Goal: Transaction & Acquisition: Purchase product/service

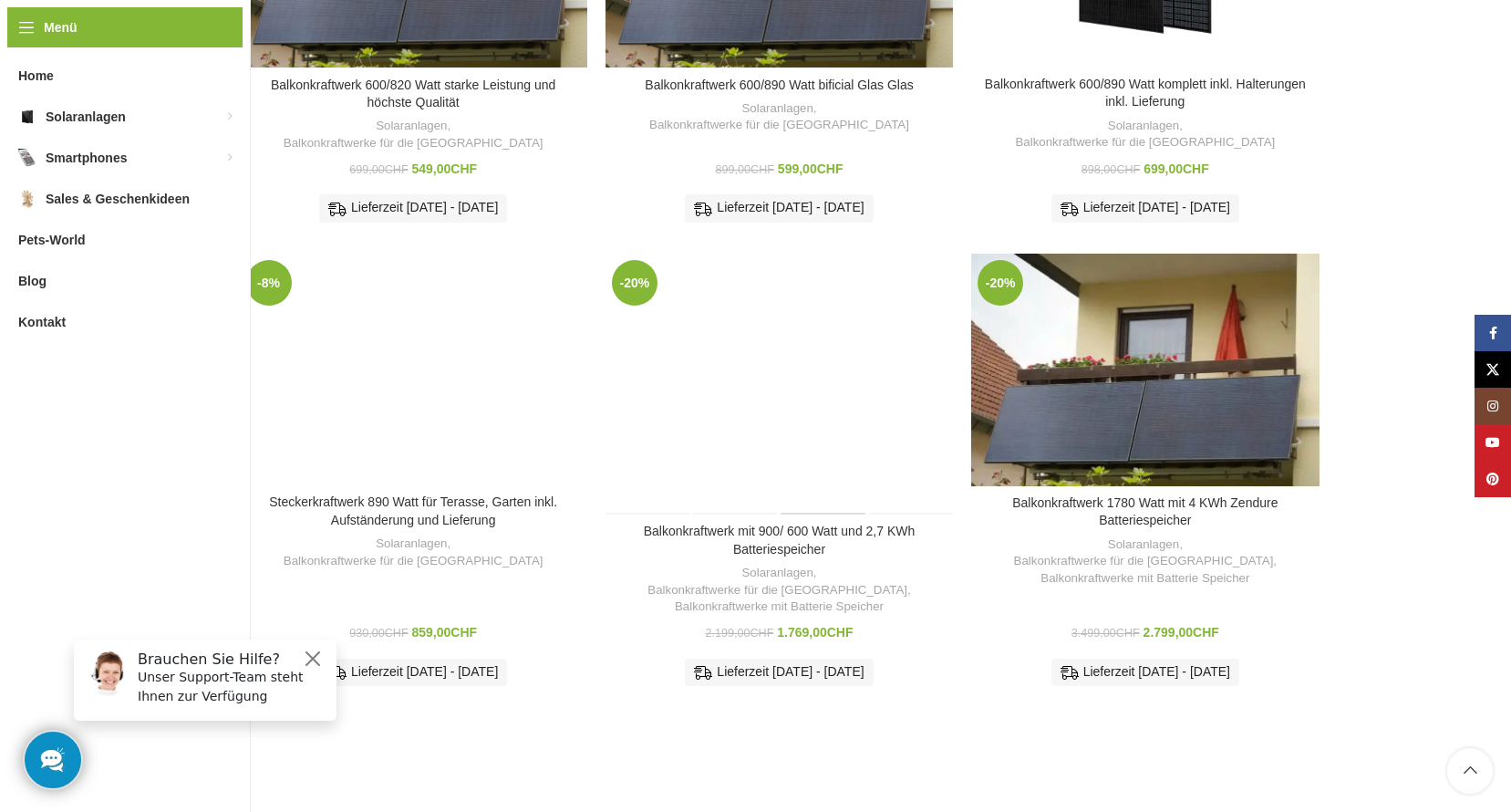
scroll to position [894, 0]
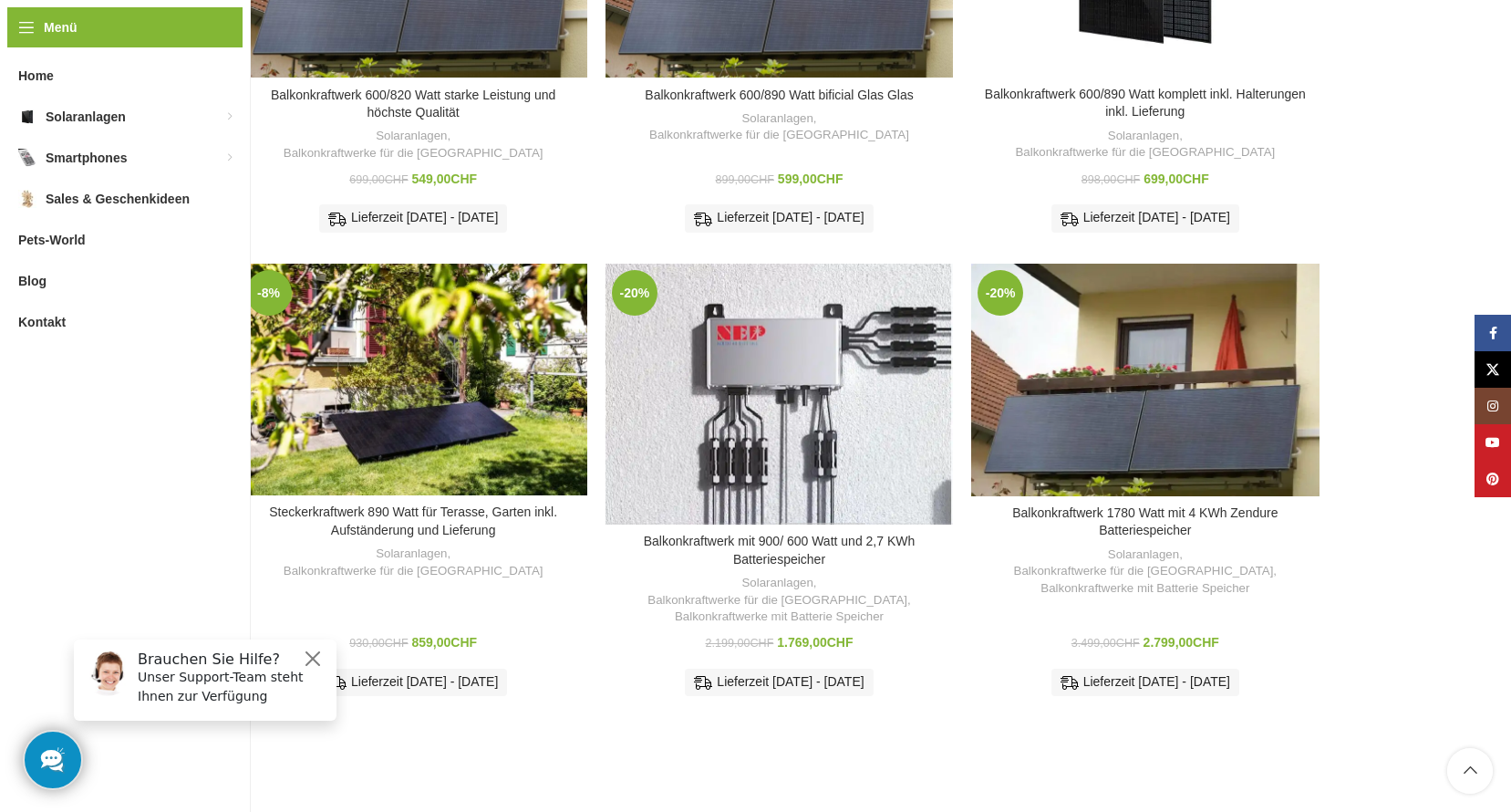
click at [801, 487] on div "-20% Zum Vergleich hinzufügen Balkonkraftwerk mit 900/ 600 Watt und 2,7 KWh Bat…" at bounding box center [779, 486] width 348 height 445
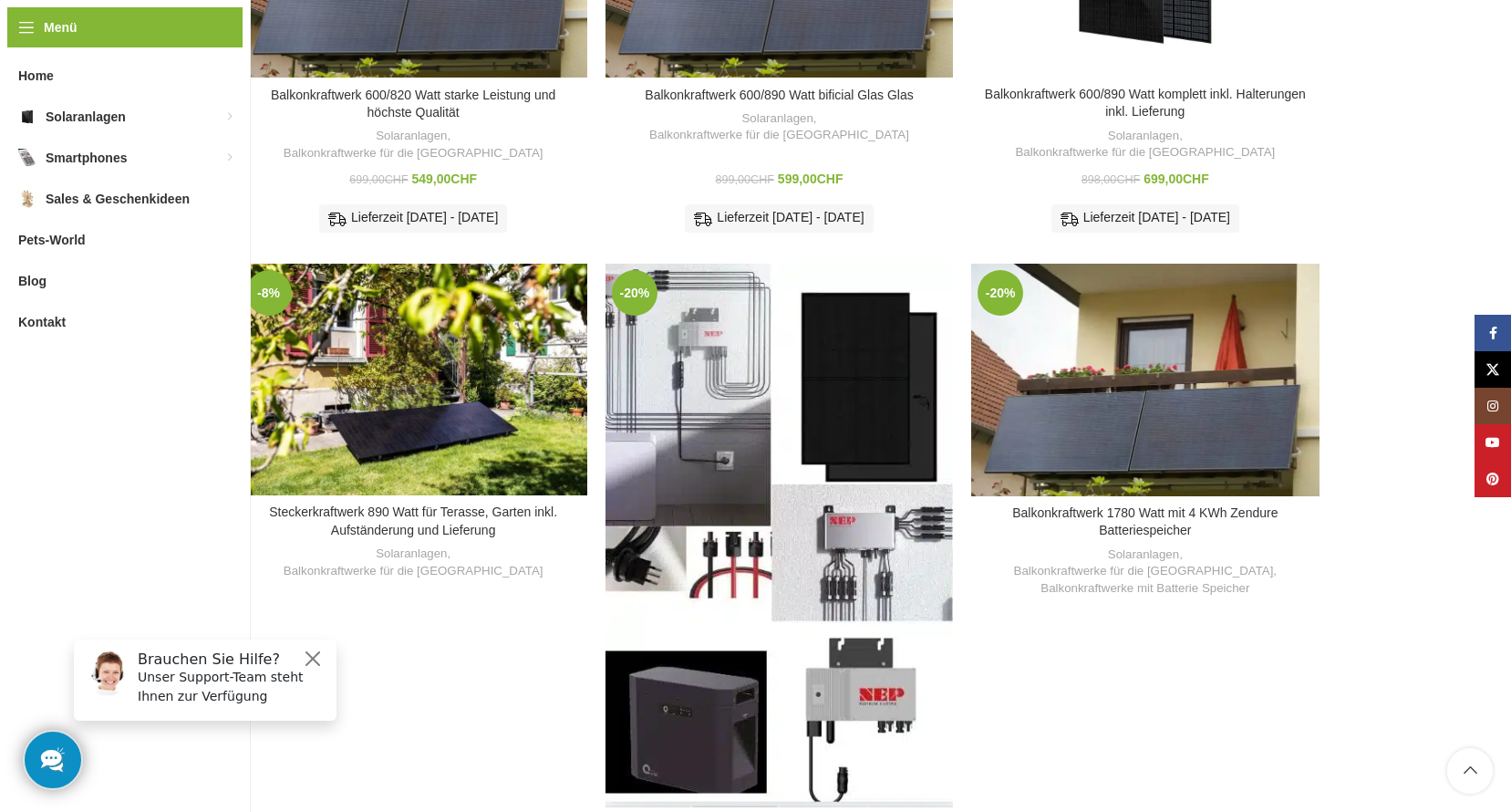
click at [775, 421] on div "Balkonkraftwerk mit 900/ 600 Watt und 2,7 KWh Batteriespeicher" at bounding box center [735, 535] width 87 height 543
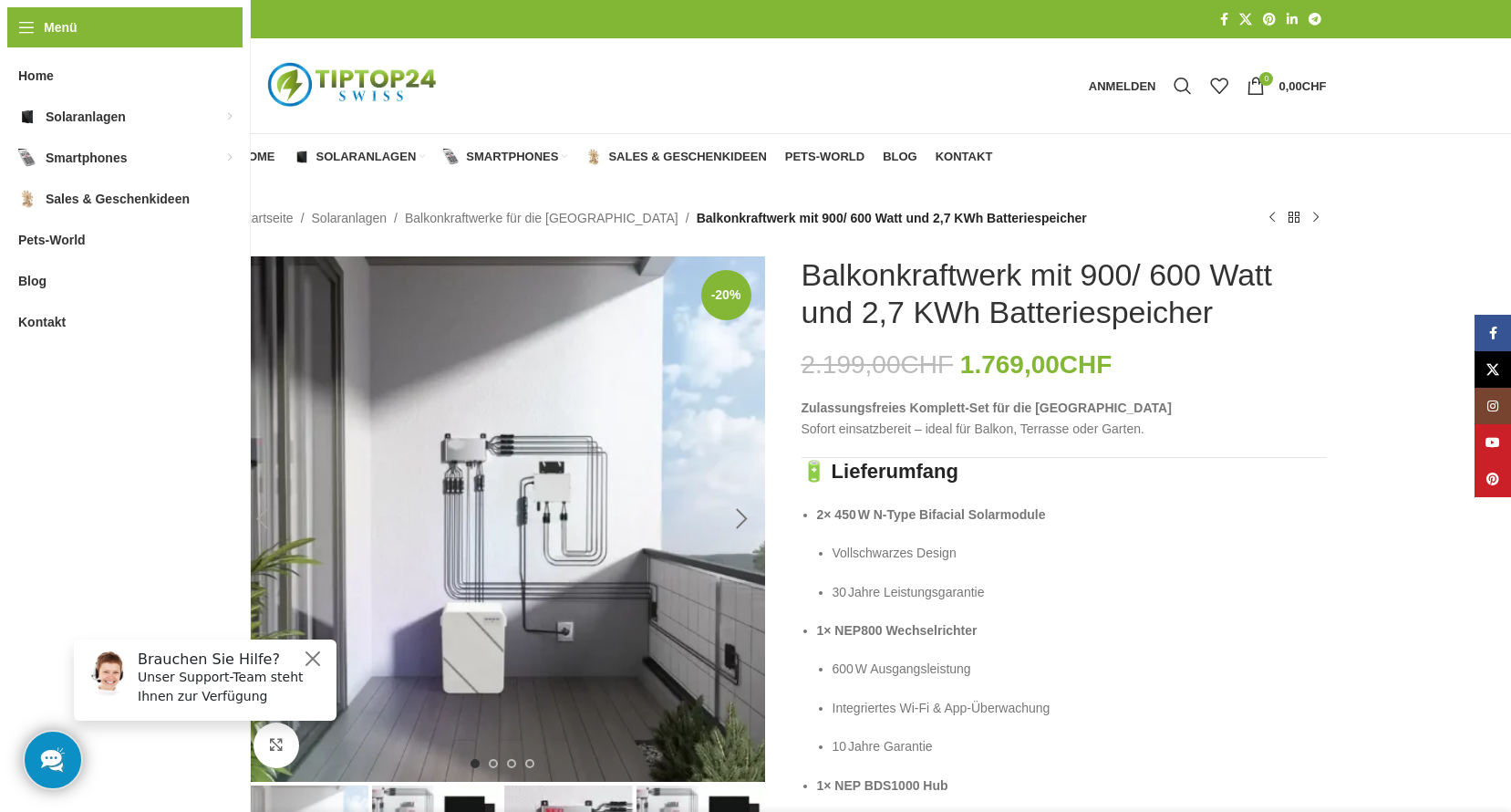
click at [739, 525] on div "Next slide" at bounding box center [742, 518] width 46 height 46
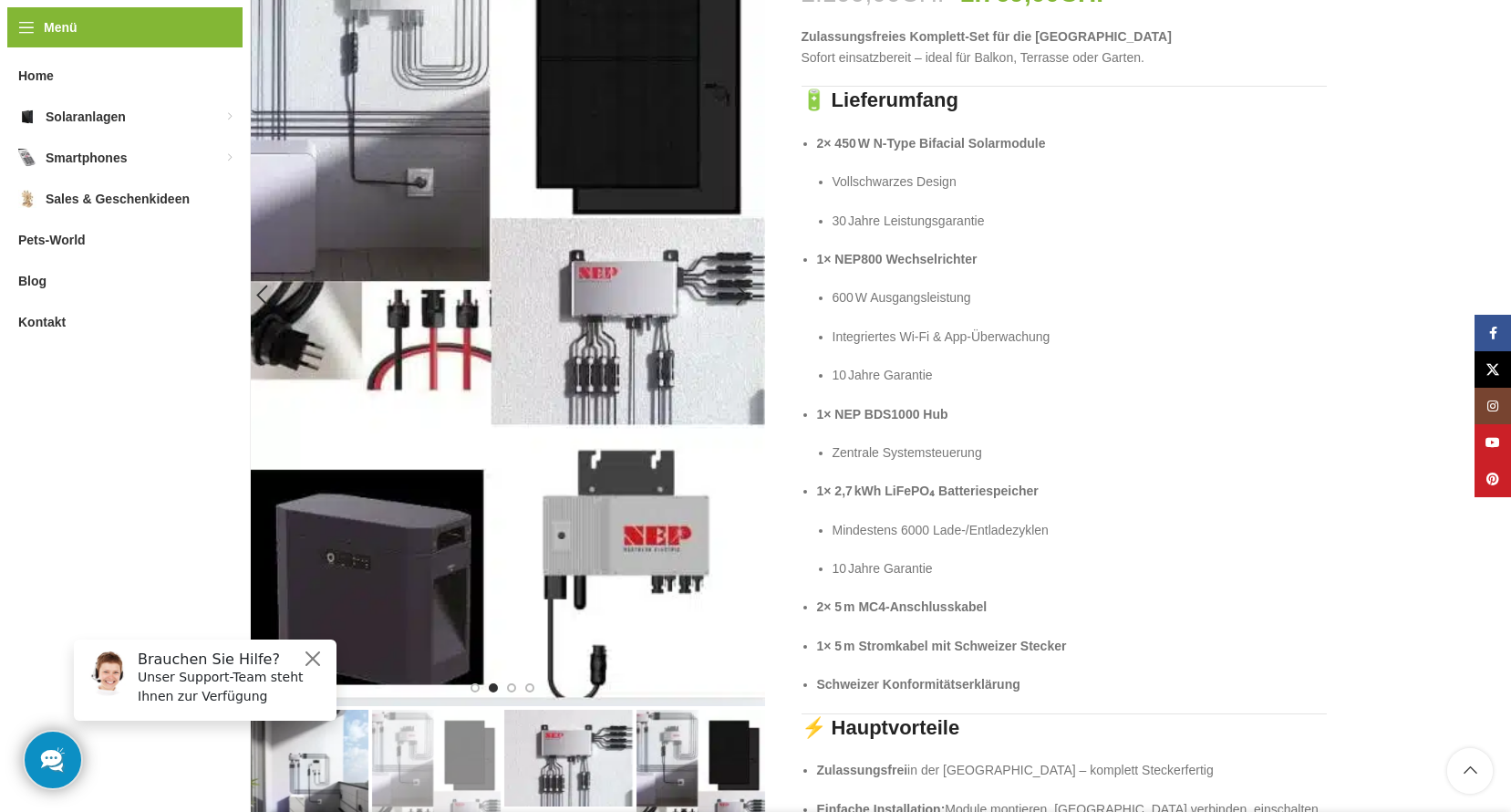
scroll to position [182, 0]
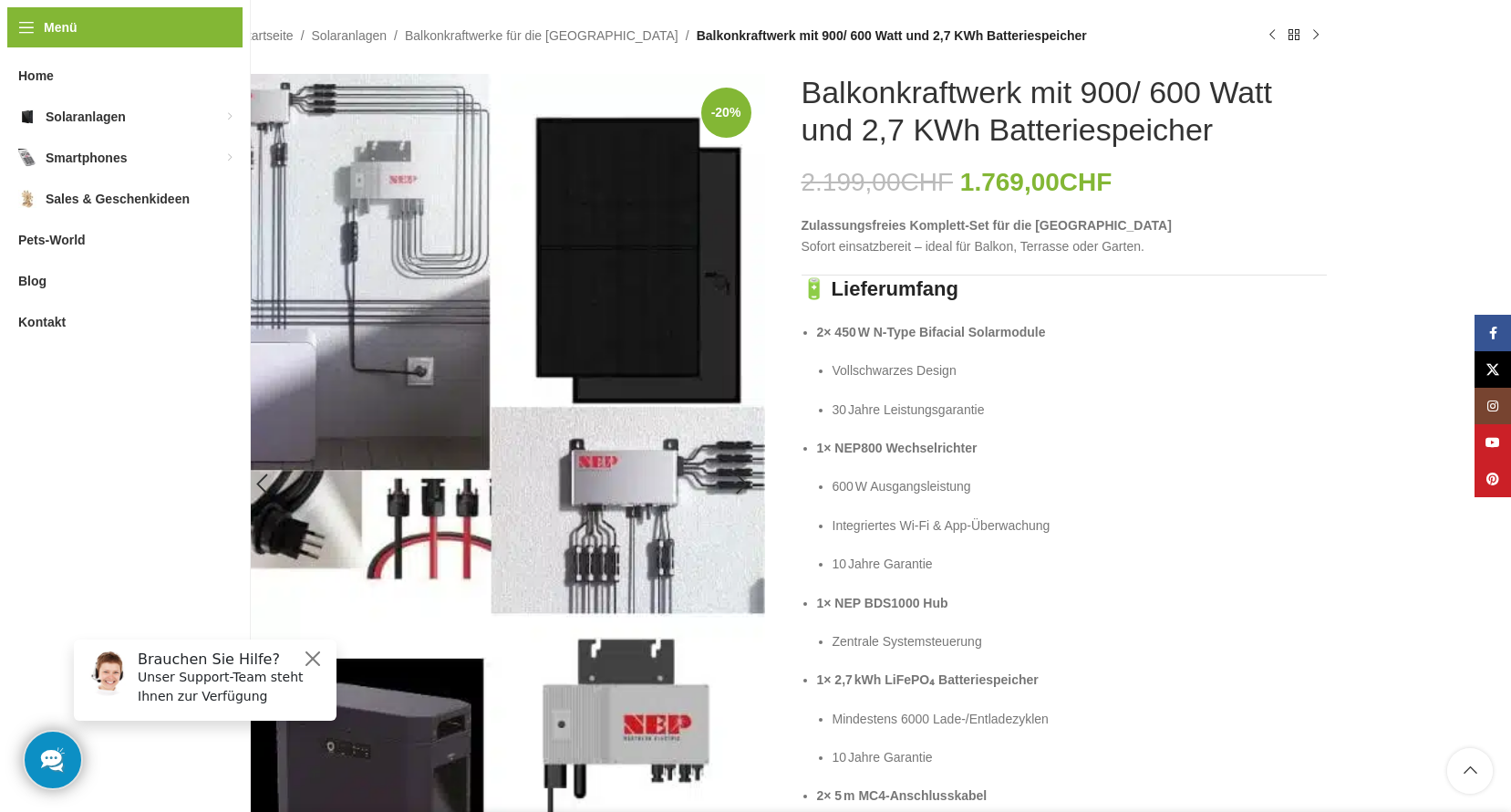
click at [763, 391] on img "2 / 4" at bounding box center [501, 484] width 525 height 821
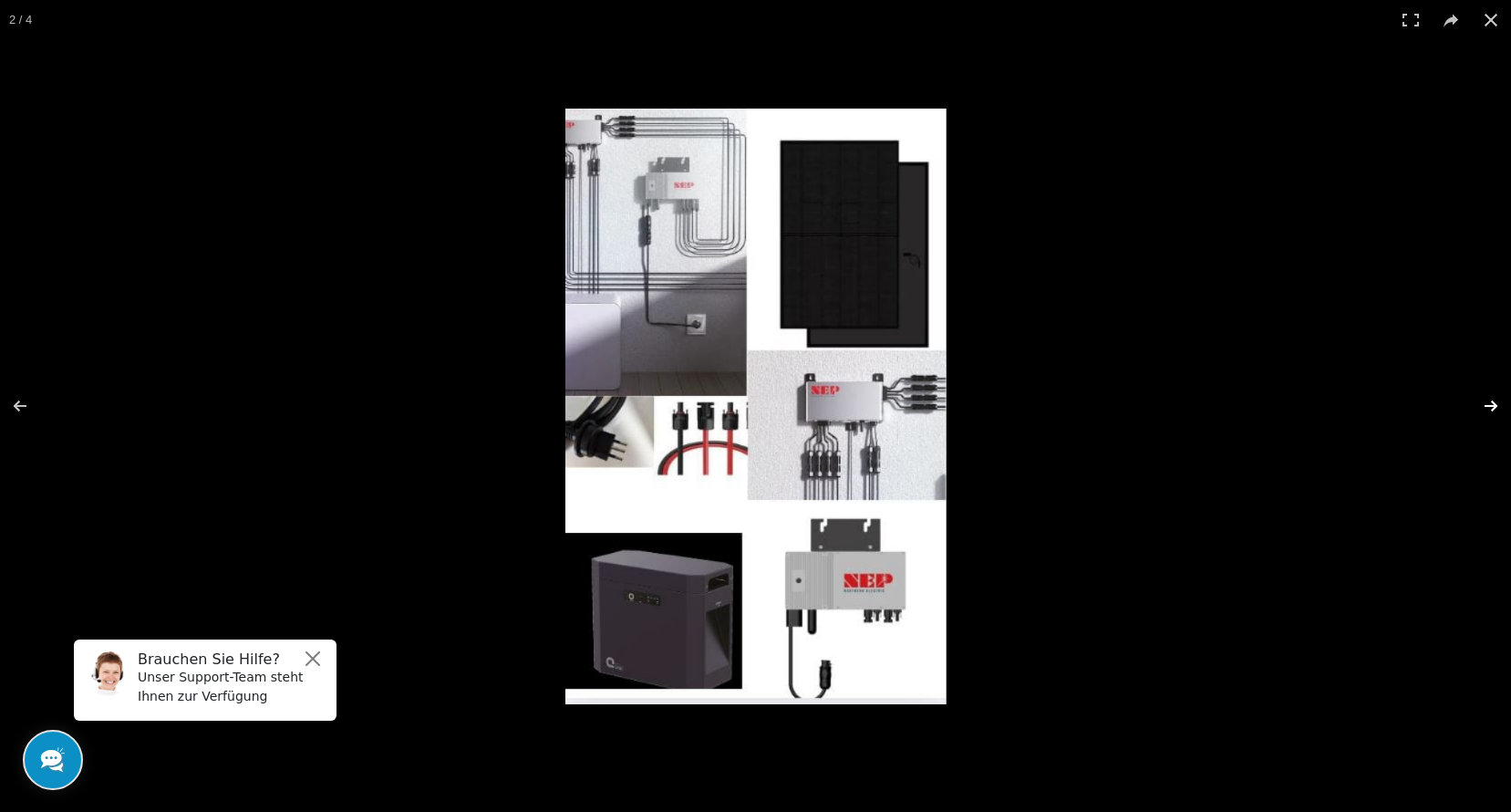
click at [1493, 406] on button at bounding box center [1479, 406] width 64 height 92
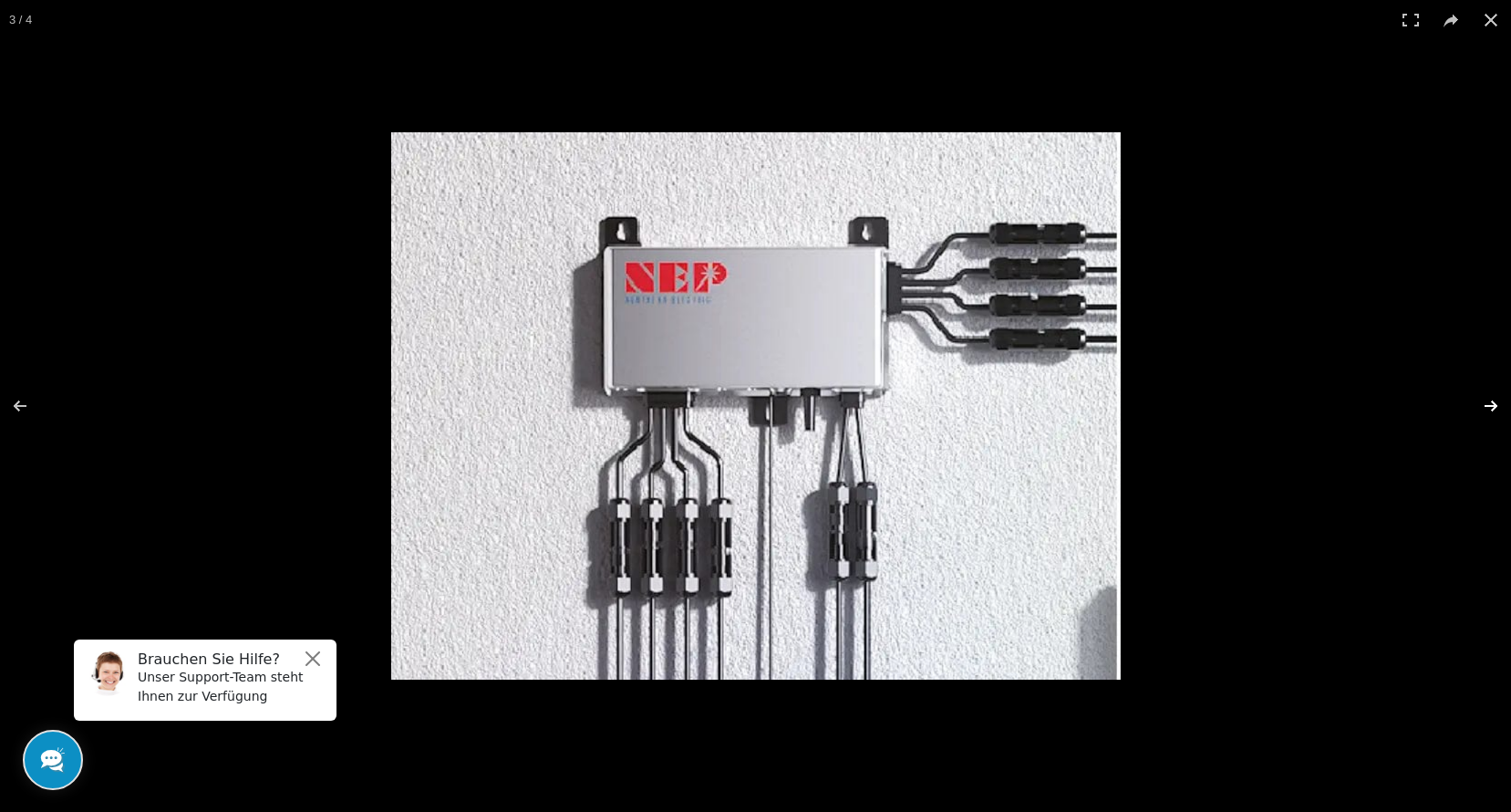
click at [1493, 406] on button at bounding box center [1479, 406] width 64 height 92
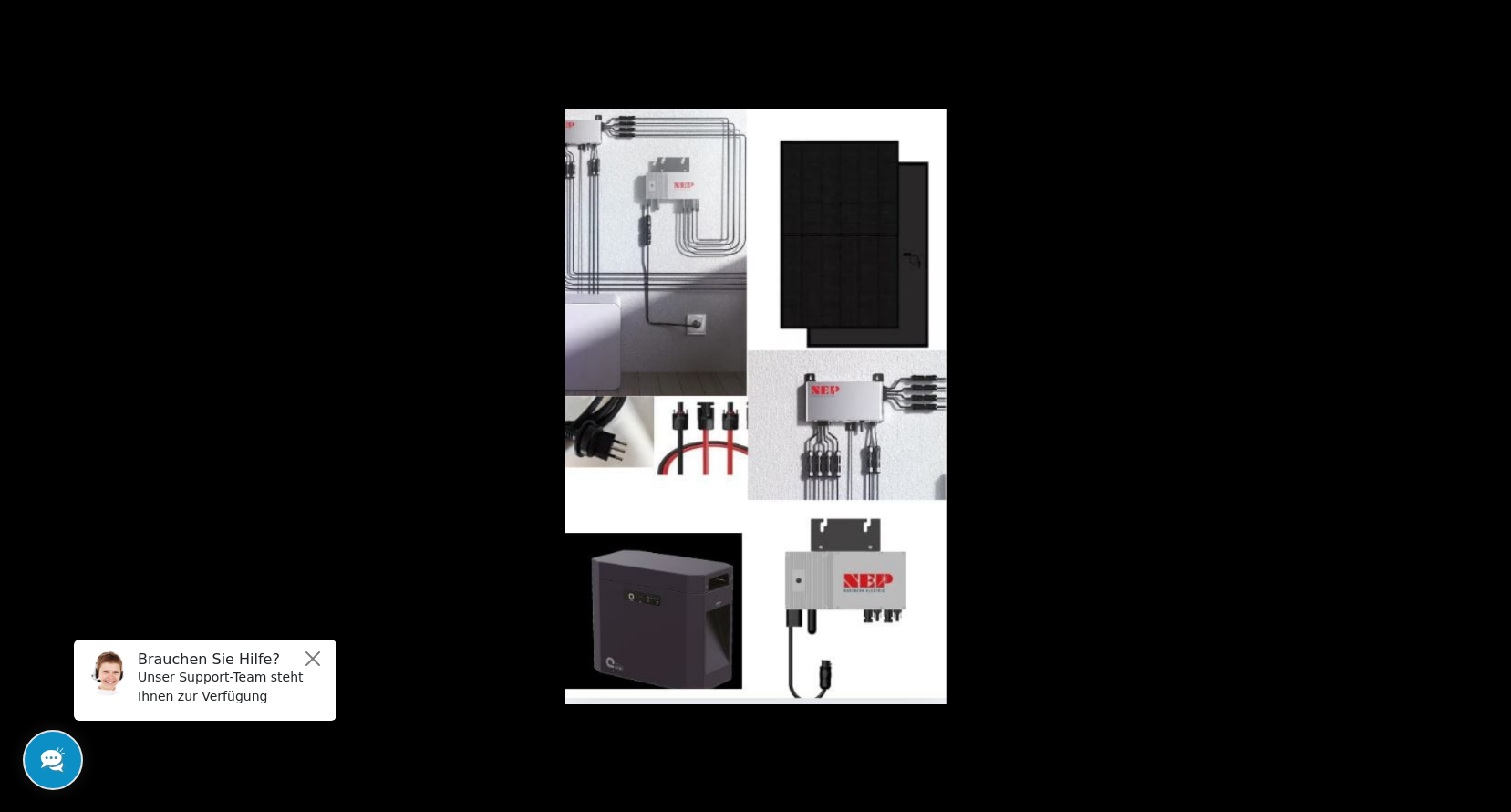
click at [1491, 406] on button at bounding box center [1479, 406] width 64 height 92
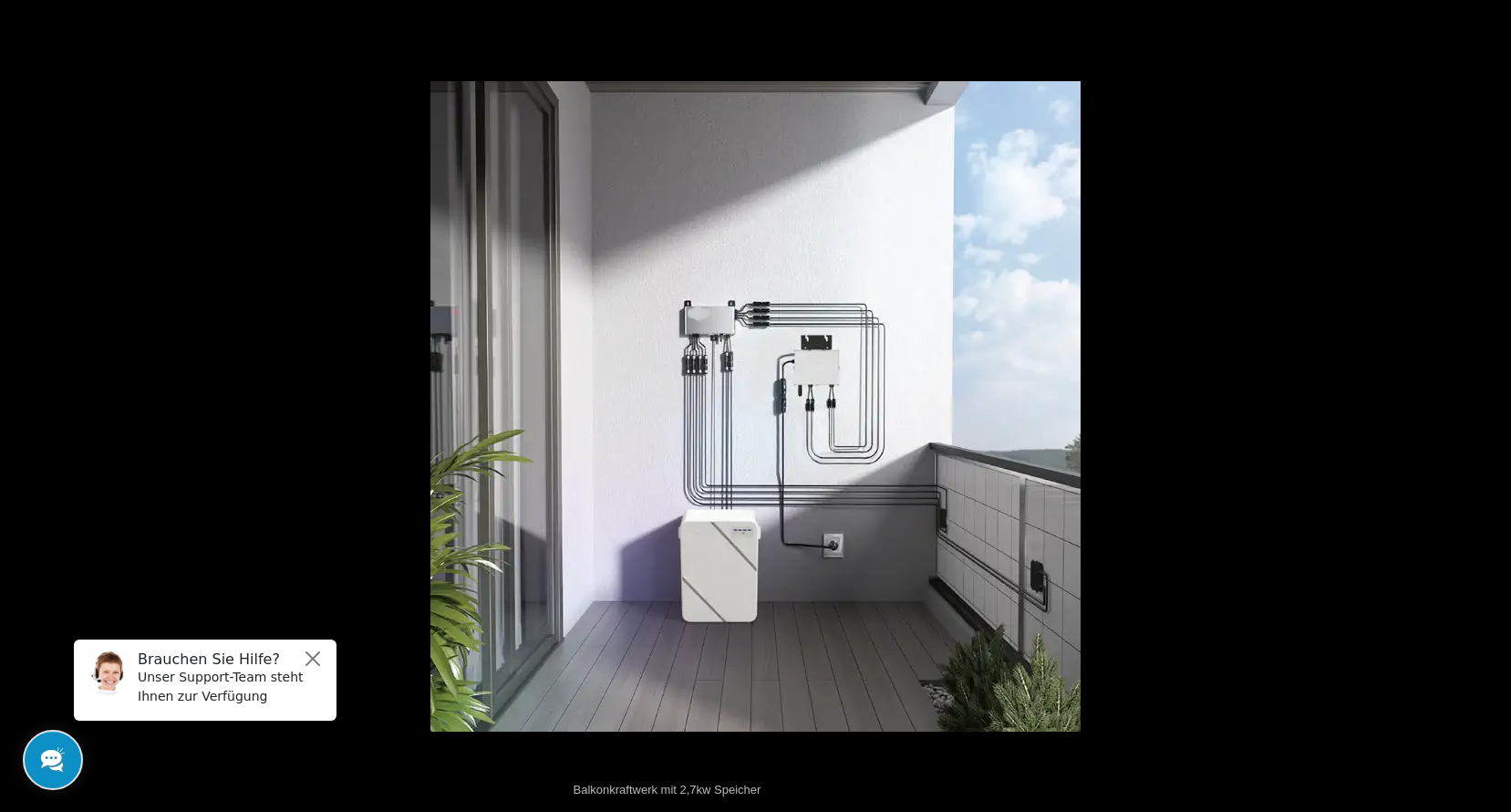
click at [1490, 408] on button at bounding box center [1479, 406] width 64 height 92
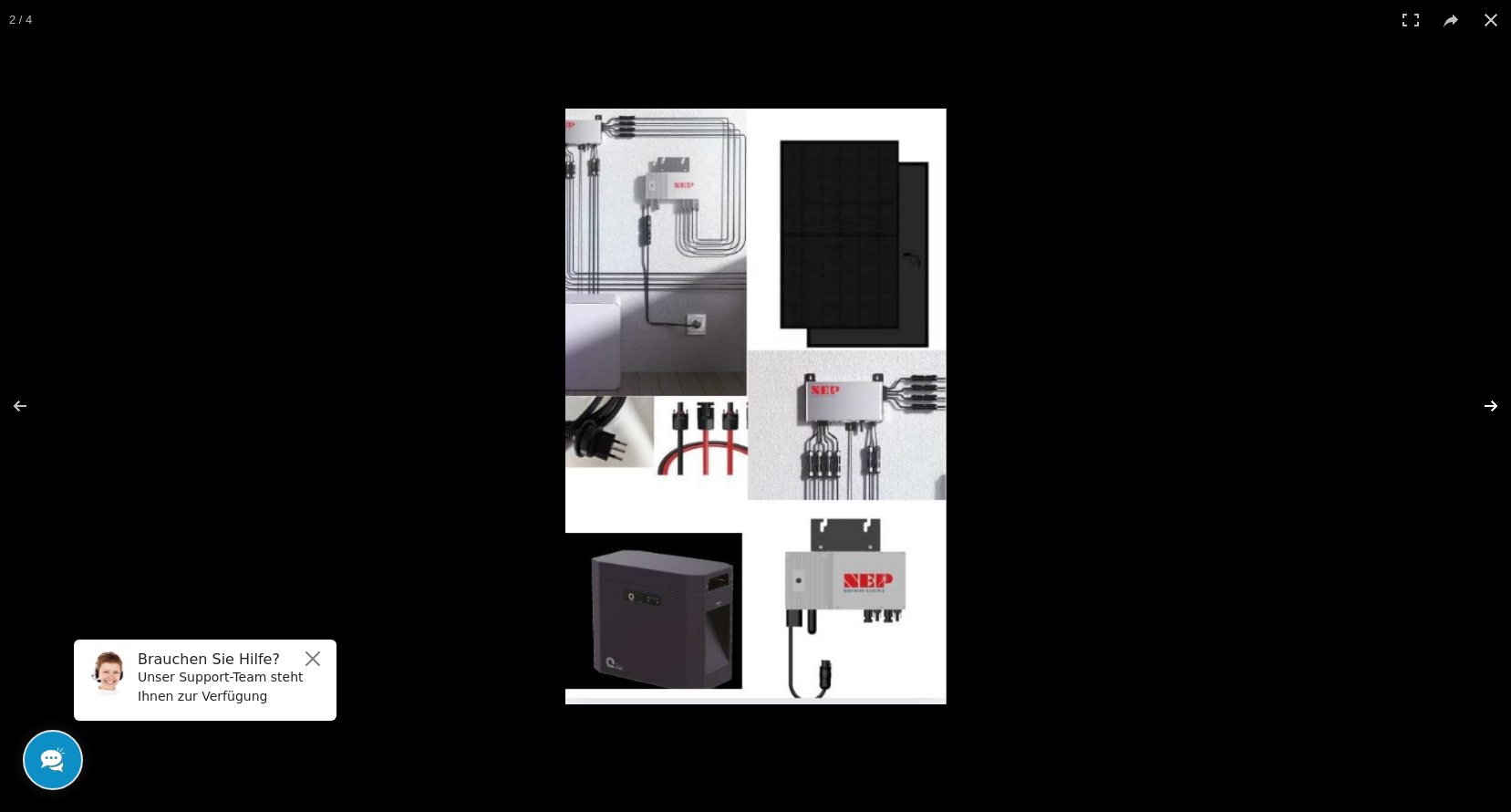
click at [1491, 410] on button at bounding box center [1479, 406] width 64 height 92
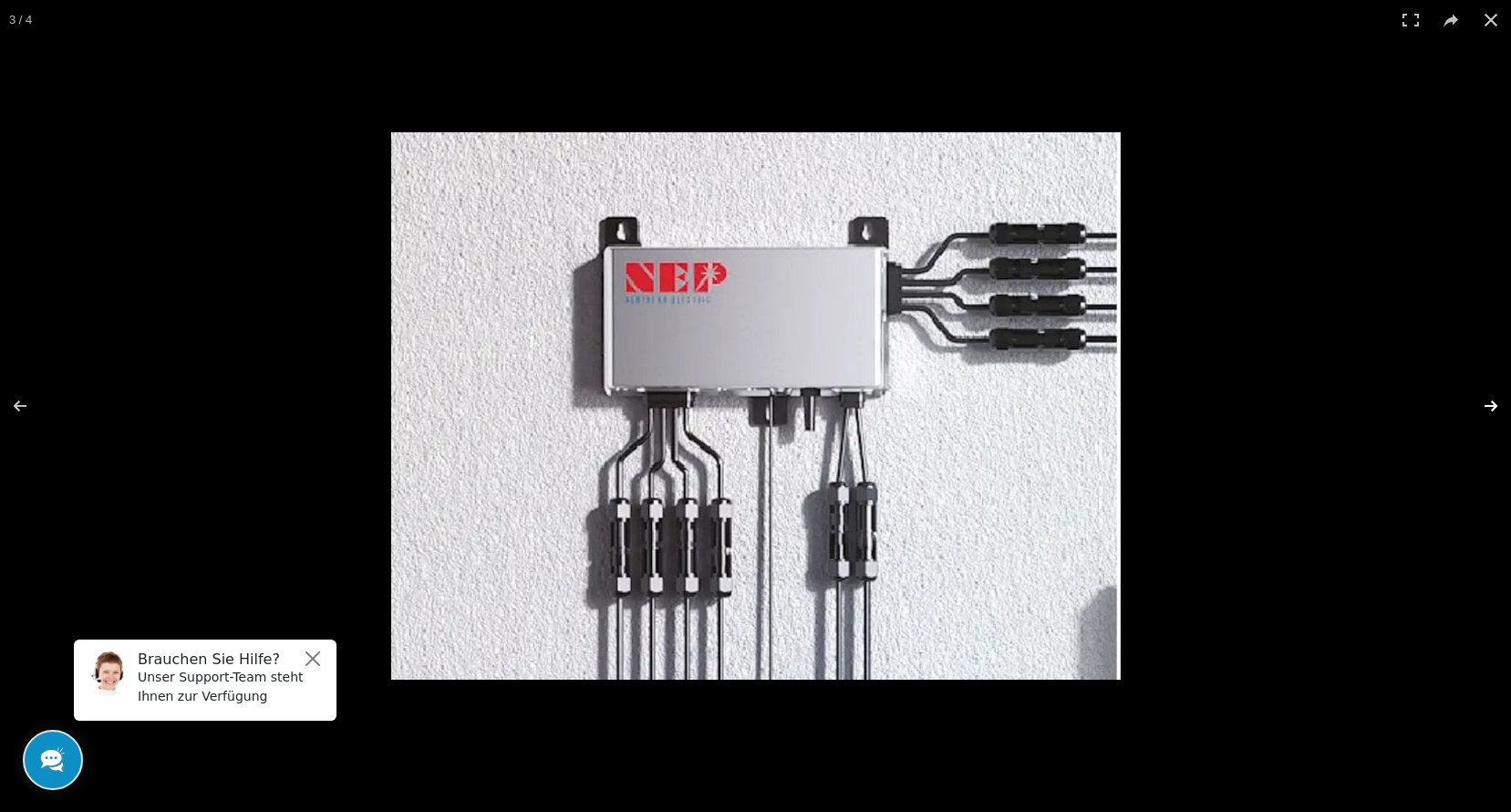
click at [1491, 410] on button at bounding box center [1479, 406] width 64 height 92
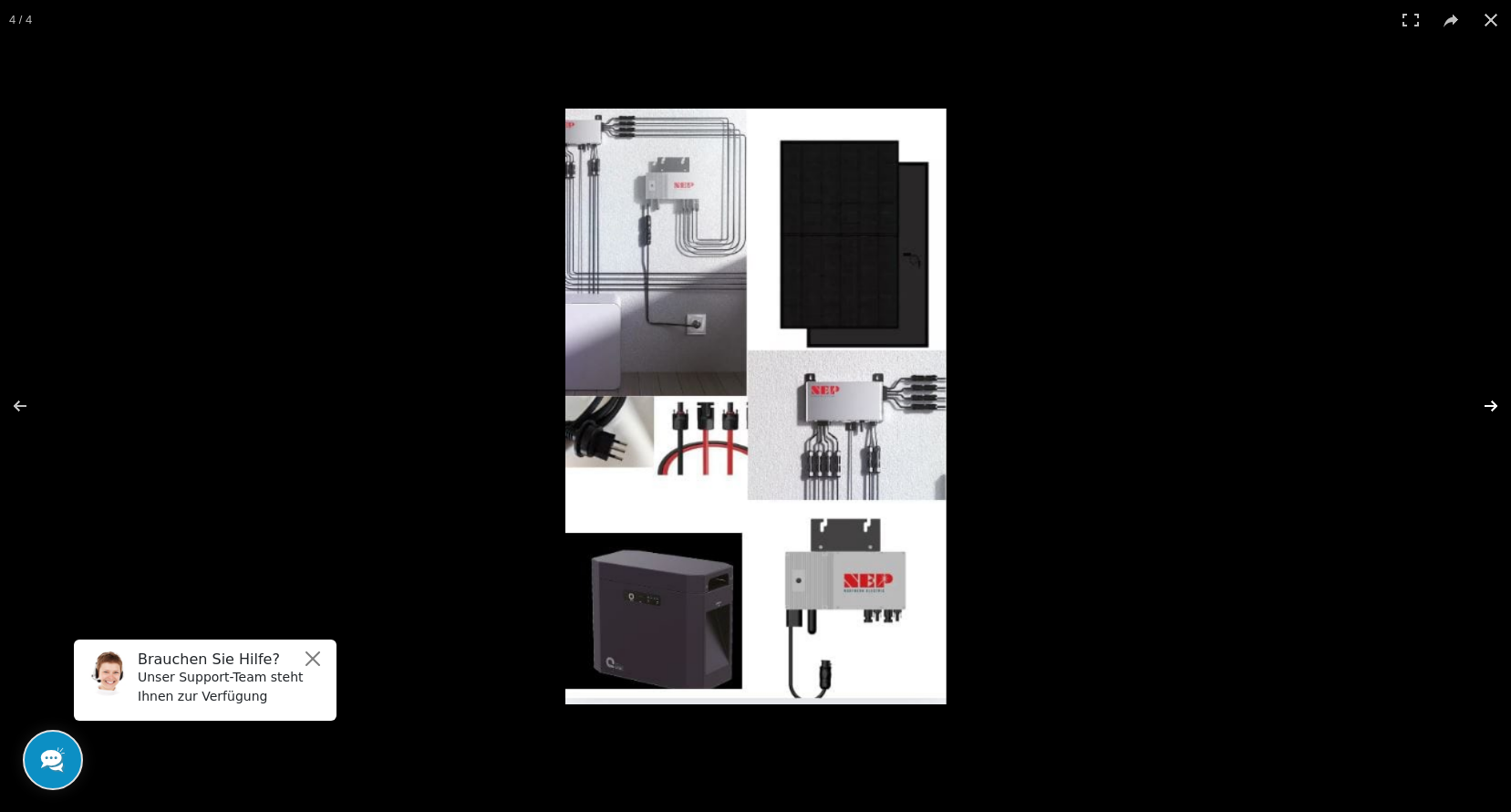
click at [1491, 410] on button at bounding box center [1479, 406] width 64 height 92
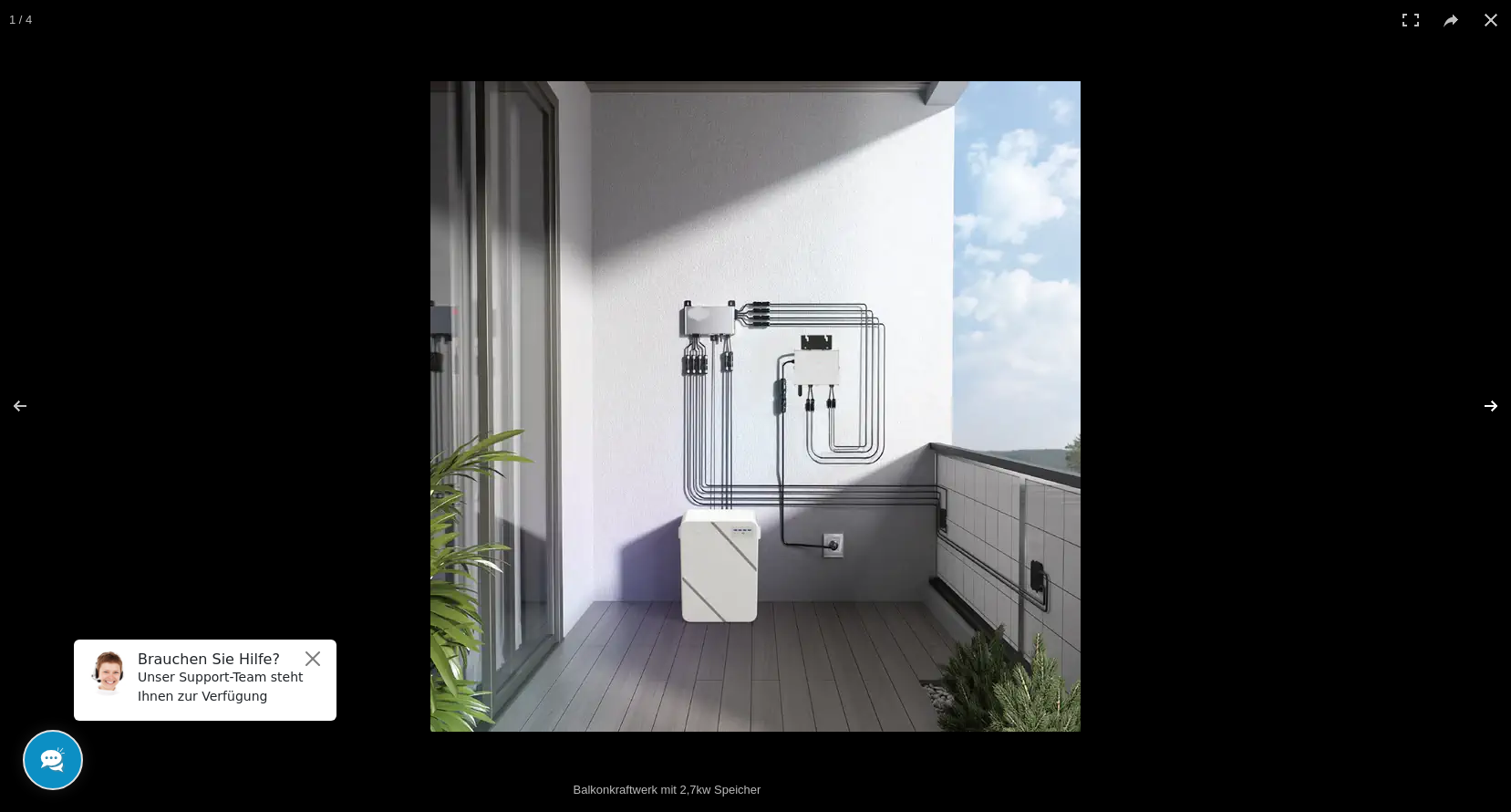
click at [1491, 410] on button at bounding box center [1479, 406] width 64 height 92
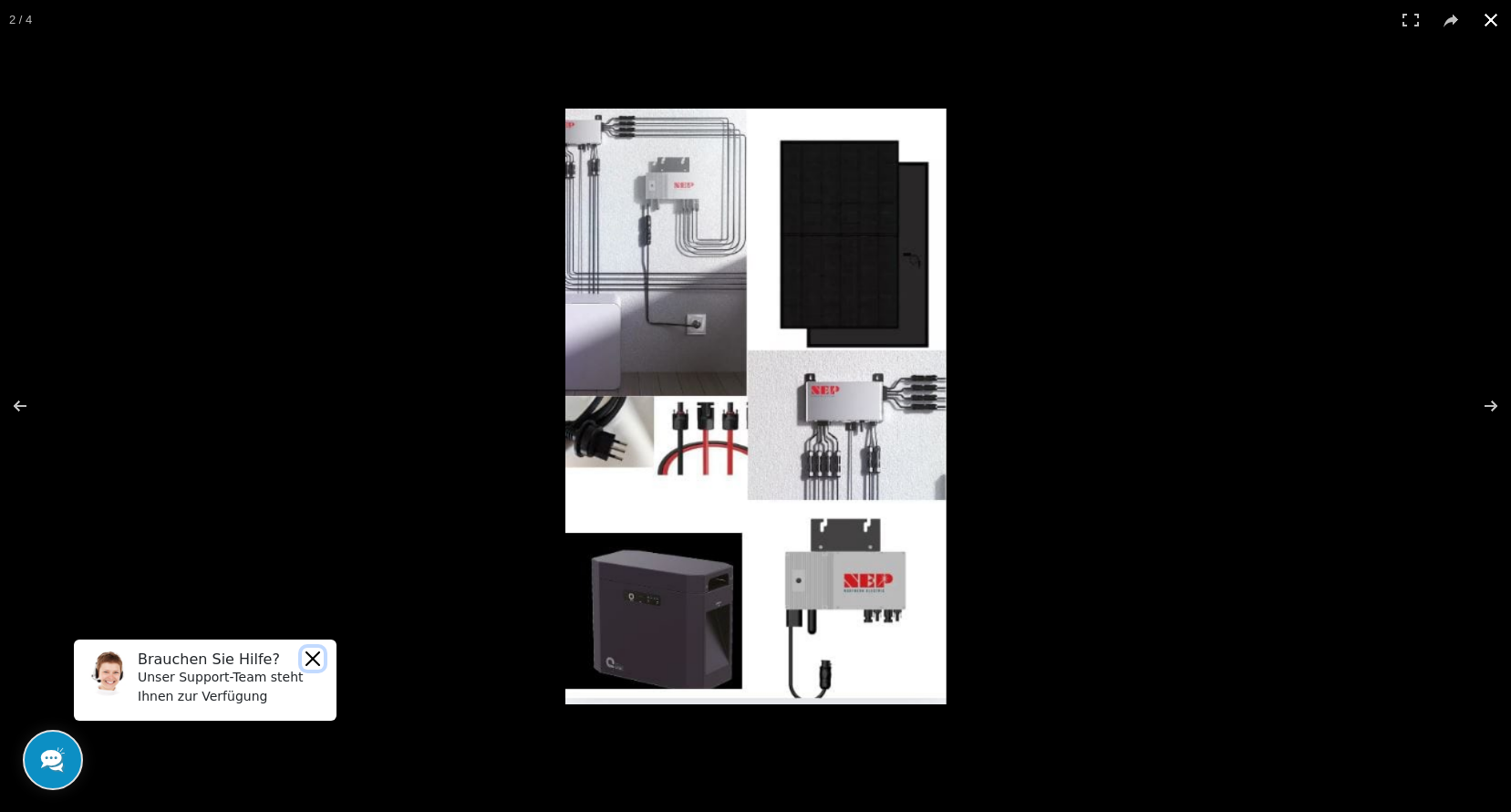
drag, startPoint x: 308, startPoint y: 657, endPoint x: 521, endPoint y: 1254, distance: 633.9
click at [308, 657] on button "Close" at bounding box center [313, 658] width 21 height 21
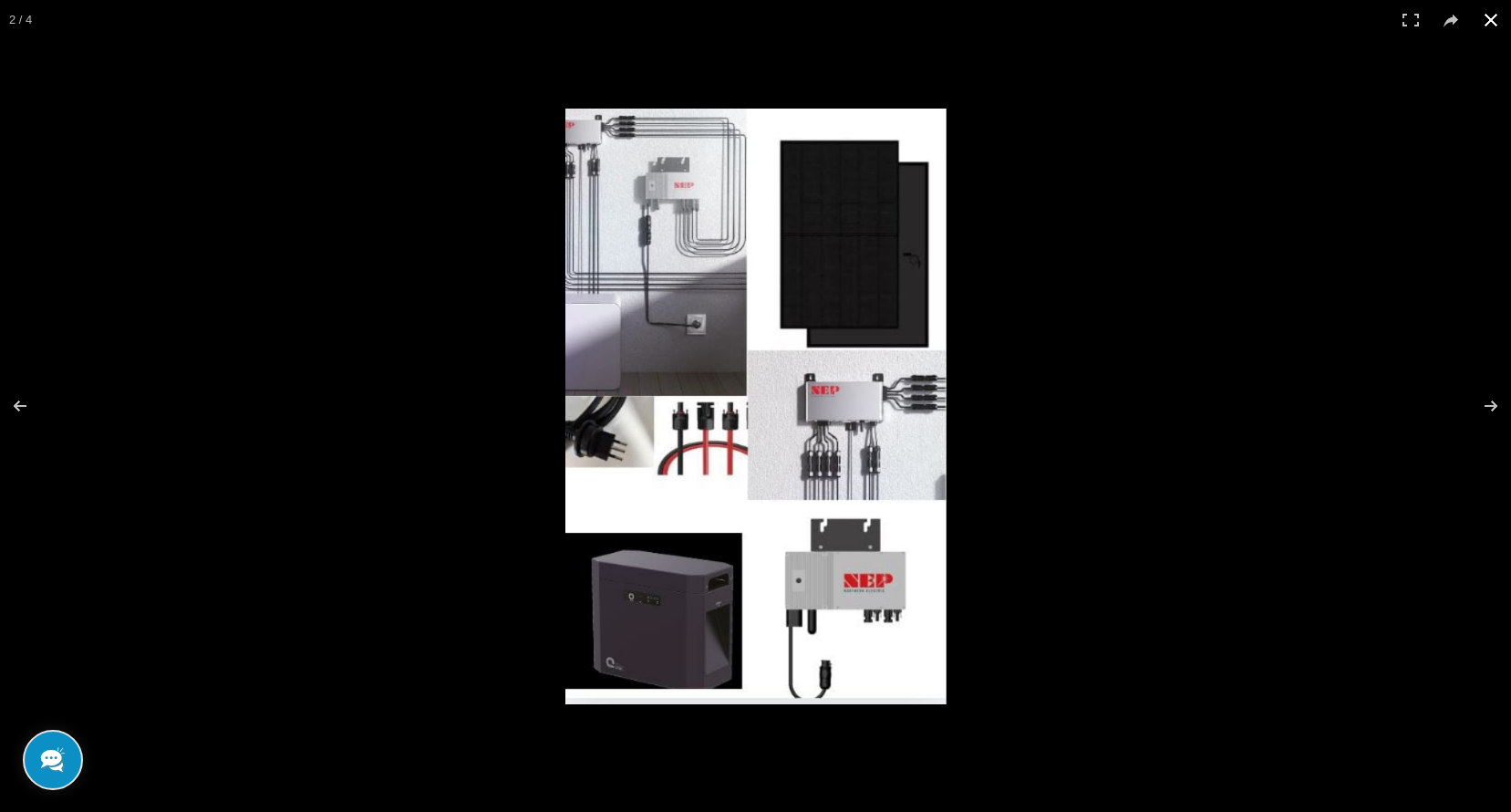
click at [1483, 18] on button at bounding box center [1491, 19] width 40 height 40
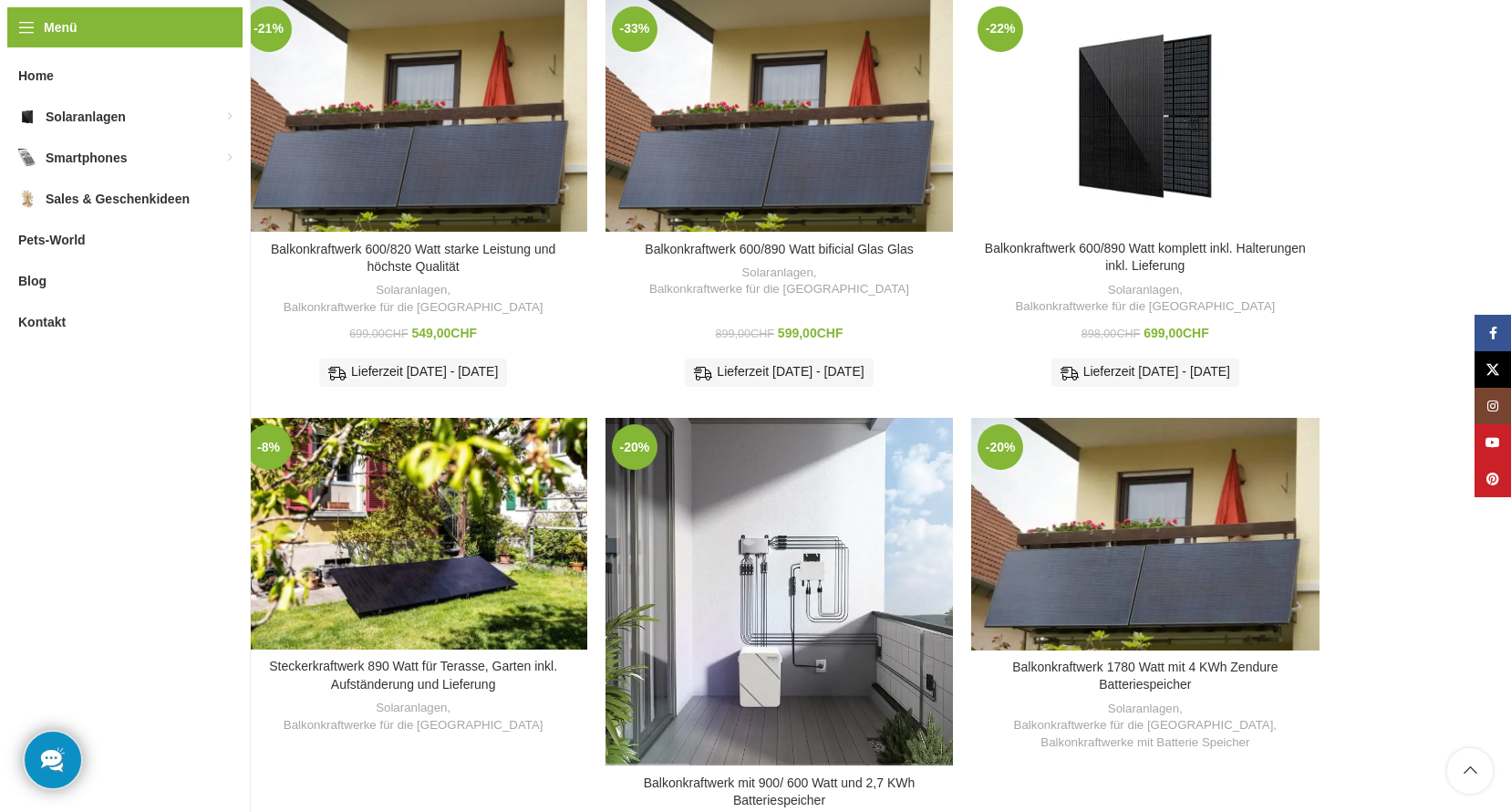
scroll to position [797, 0]
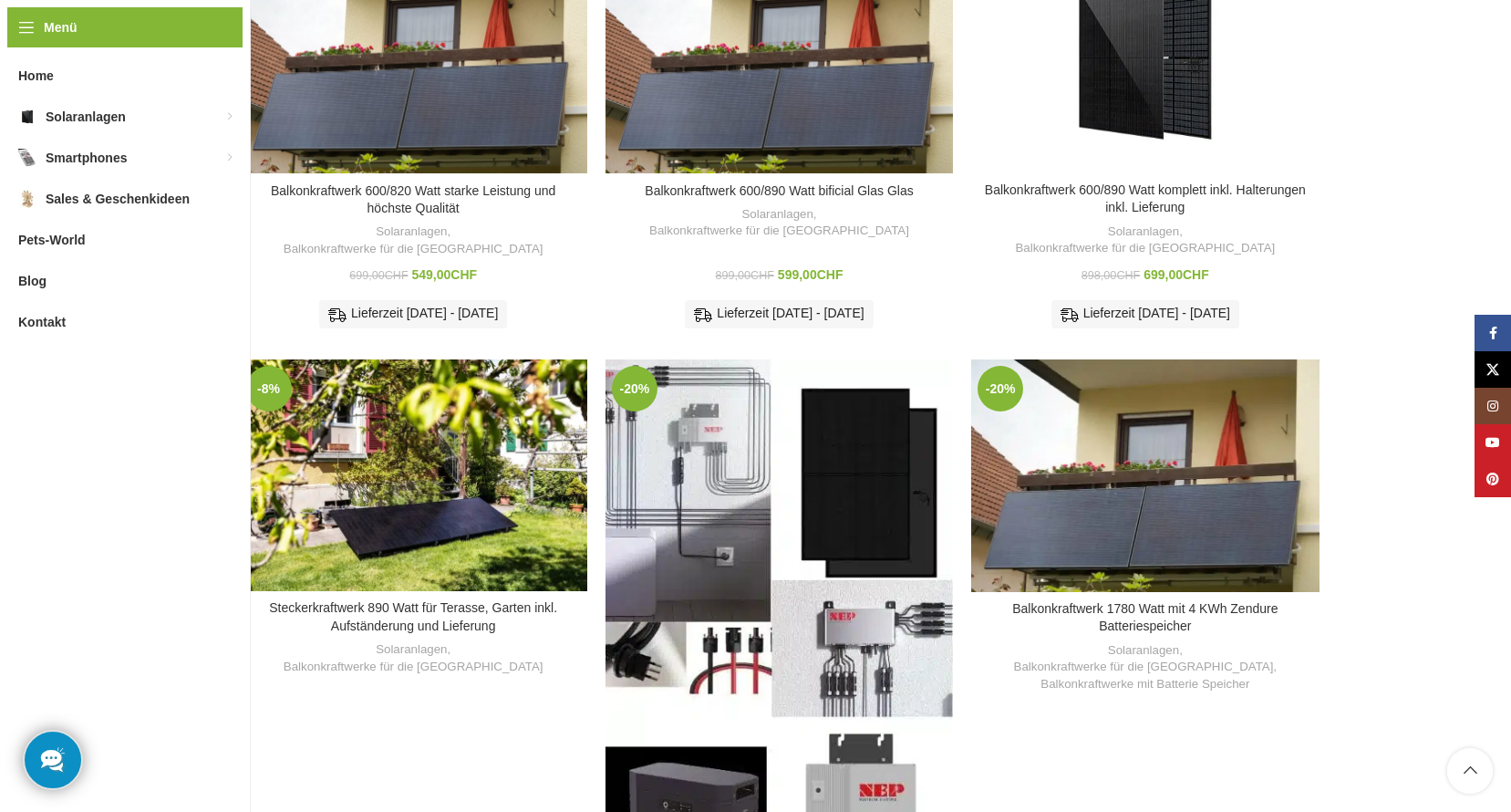
click at [756, 527] on div "Balkonkraftwerk mit 900/ 600 Watt und 2,7 KWh Batteriespeicher" at bounding box center [735, 631] width 87 height 543
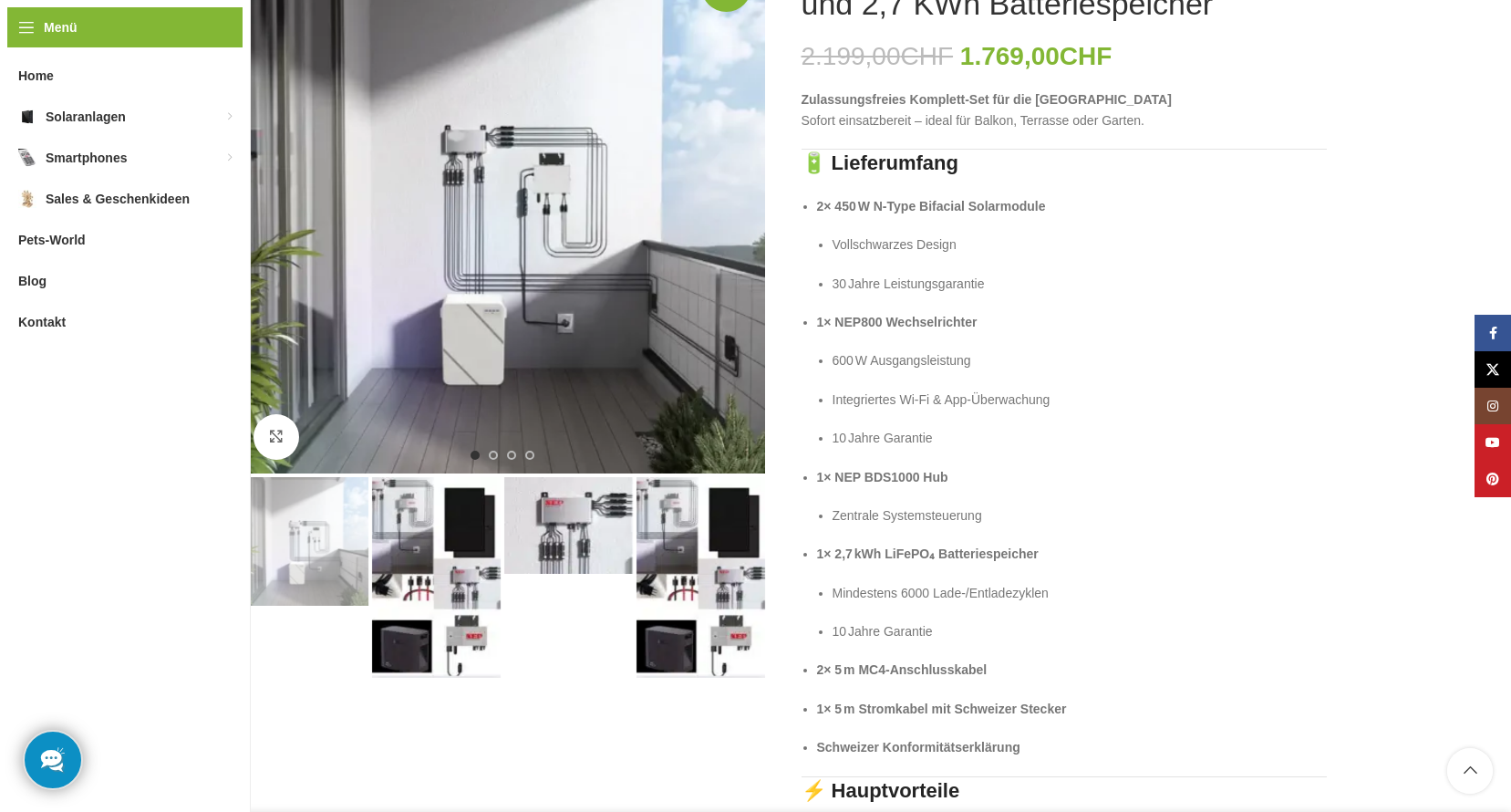
scroll to position [274, 0]
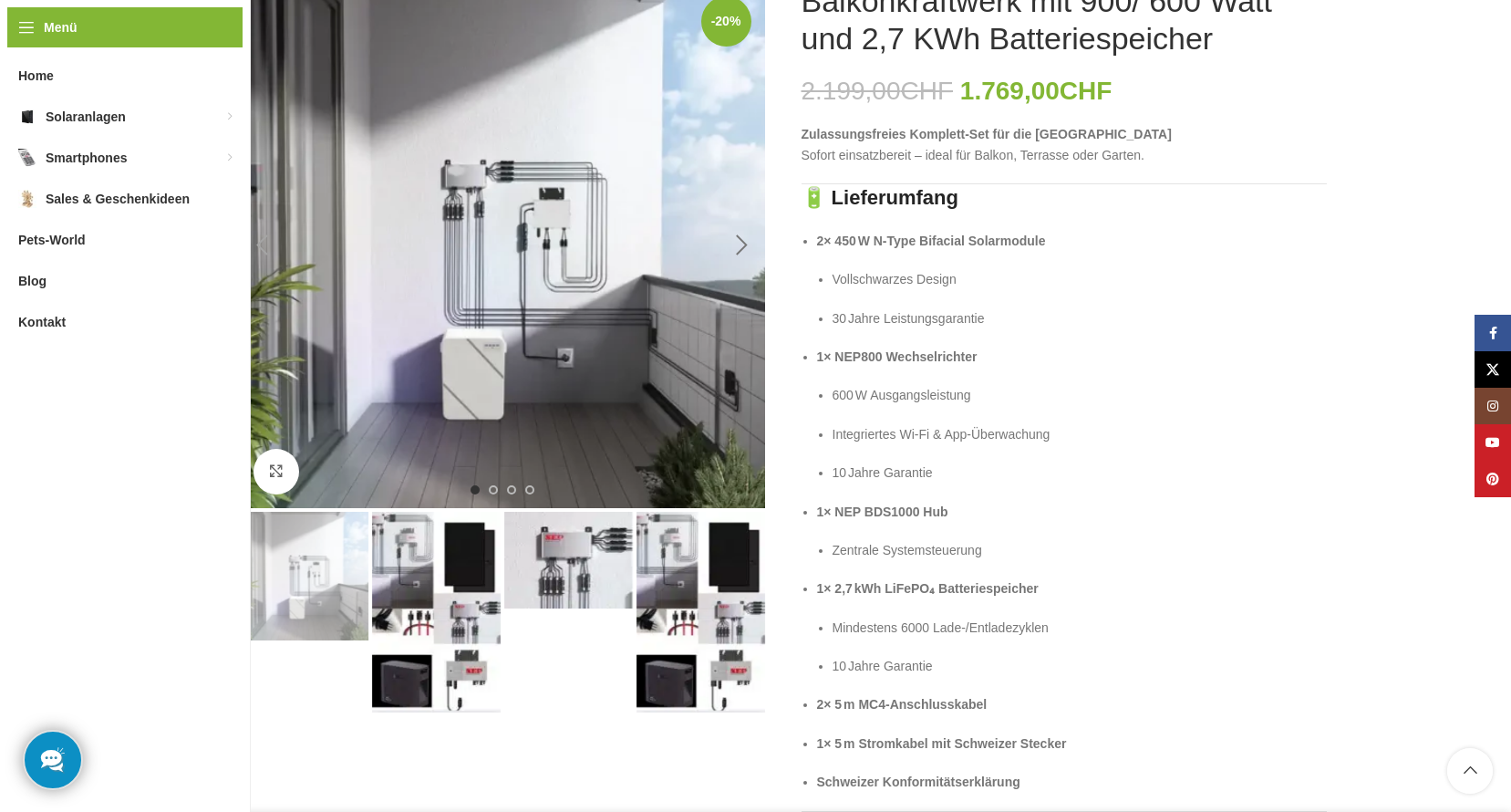
click at [742, 244] on div "Next slide" at bounding box center [742, 245] width 46 height 46
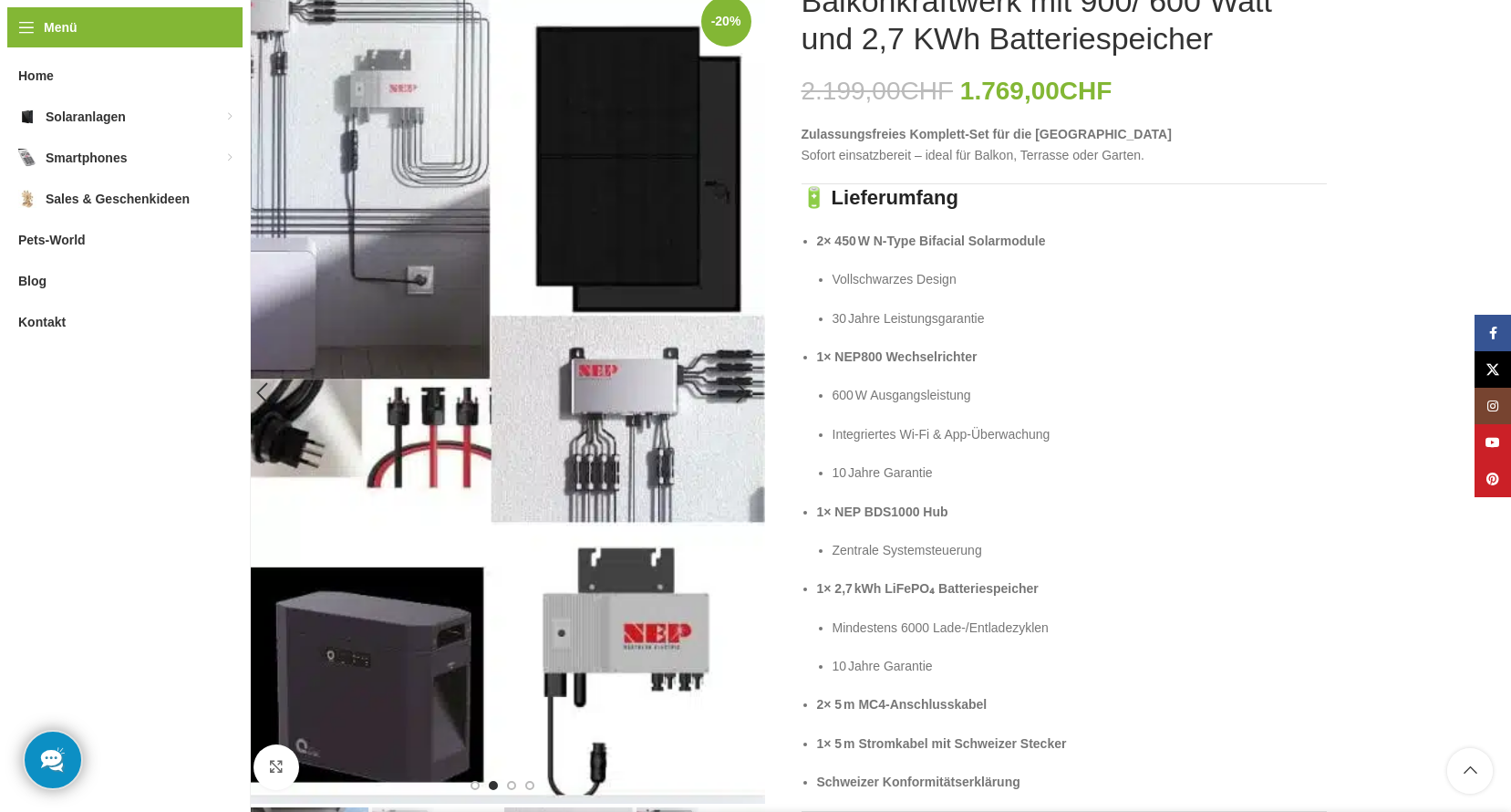
click at [742, 245] on img "2 / 4" at bounding box center [501, 392] width 525 height 821
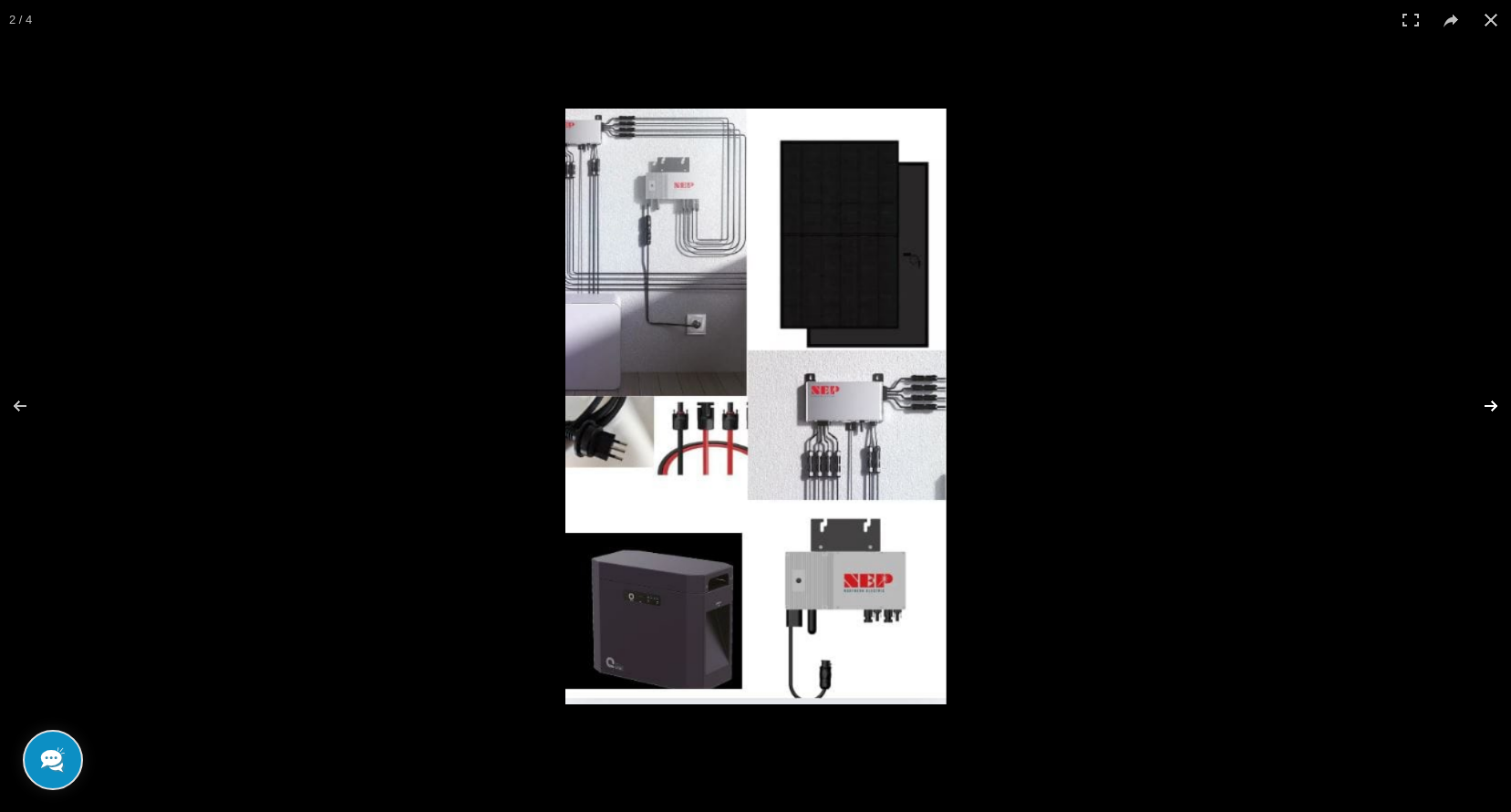
click at [1489, 401] on button at bounding box center [1479, 406] width 64 height 92
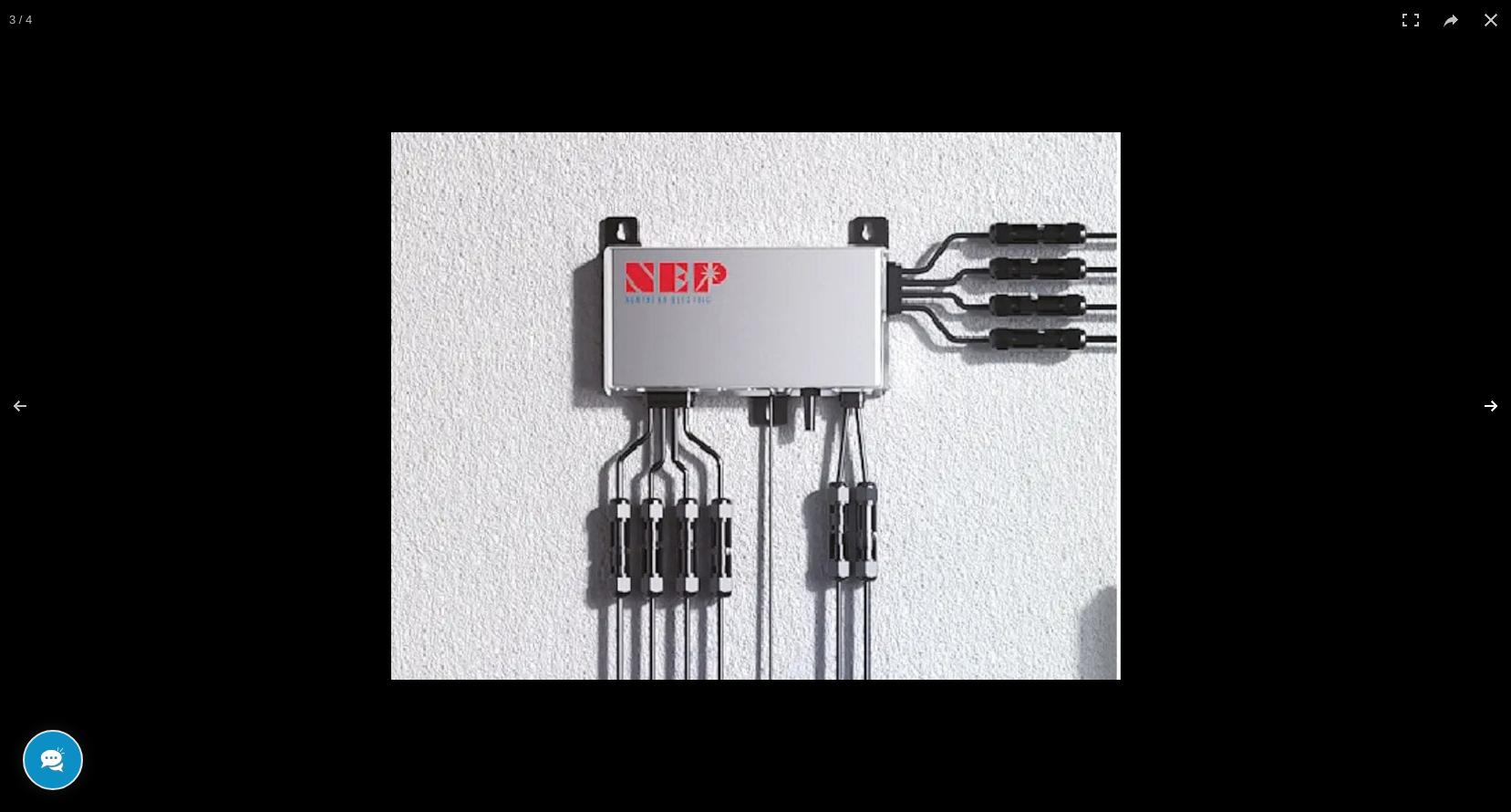
click at [1489, 401] on button at bounding box center [1479, 406] width 64 height 92
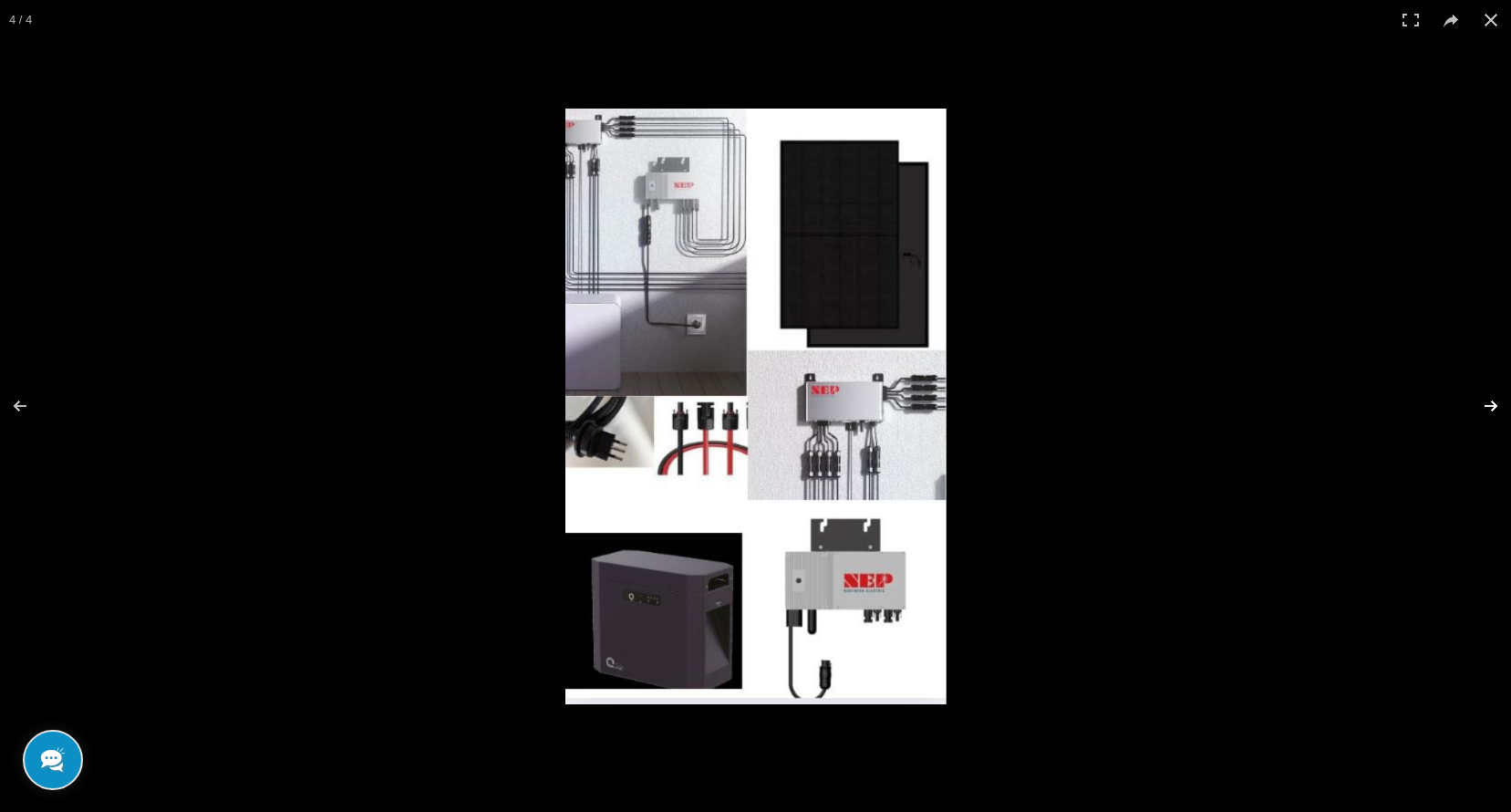
click at [1489, 401] on button at bounding box center [1479, 406] width 64 height 92
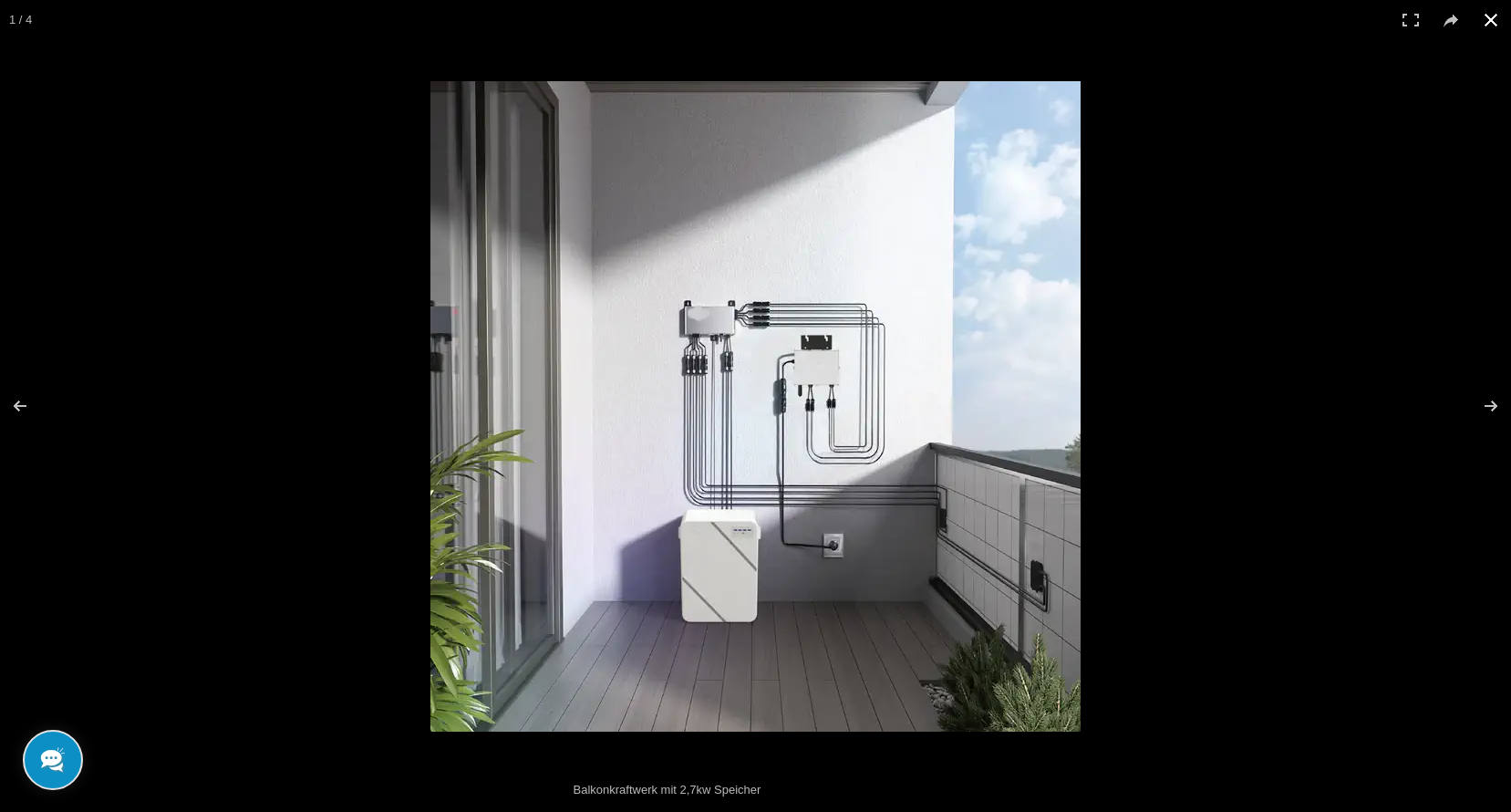
click at [1493, 19] on button at bounding box center [1491, 19] width 40 height 40
